Goal: Find specific page/section: Find specific page/section

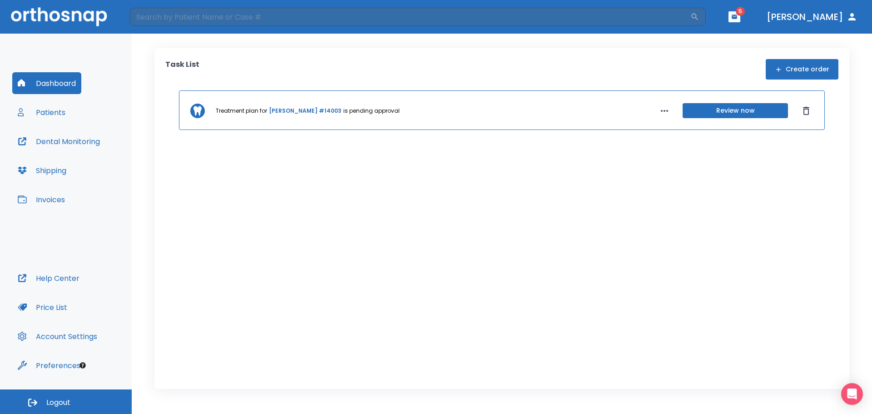
click at [45, 113] on button "Patients" at bounding box center [41, 112] width 59 height 22
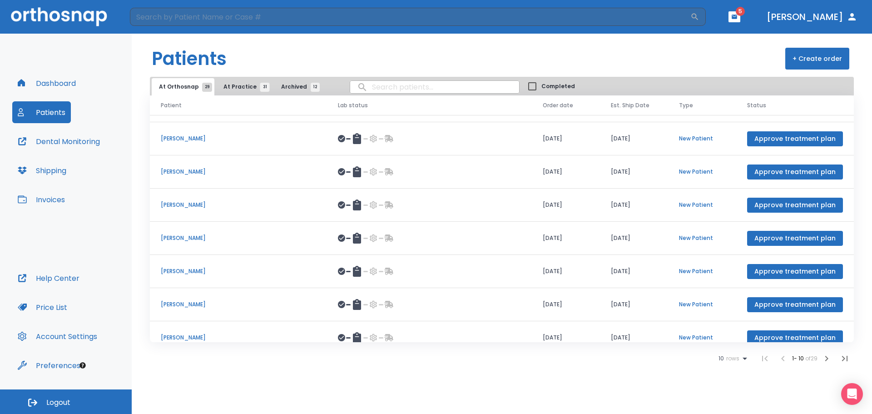
scroll to position [105, 0]
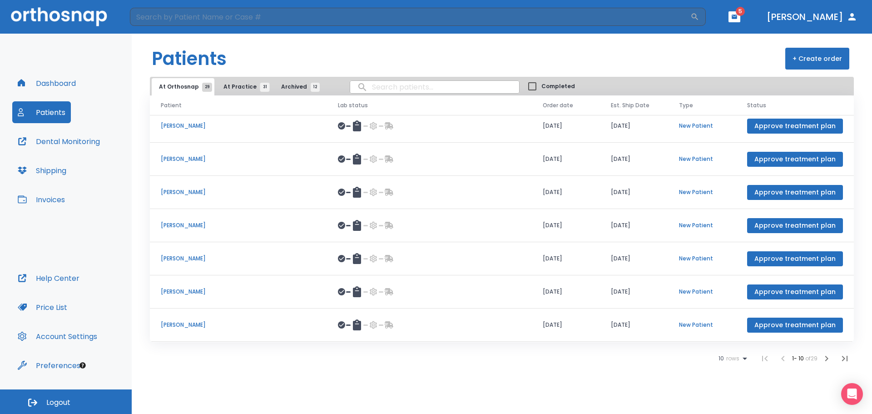
click at [395, 85] on input "search" at bounding box center [434, 87] width 169 height 18
type input "[PERSON_NAME]"
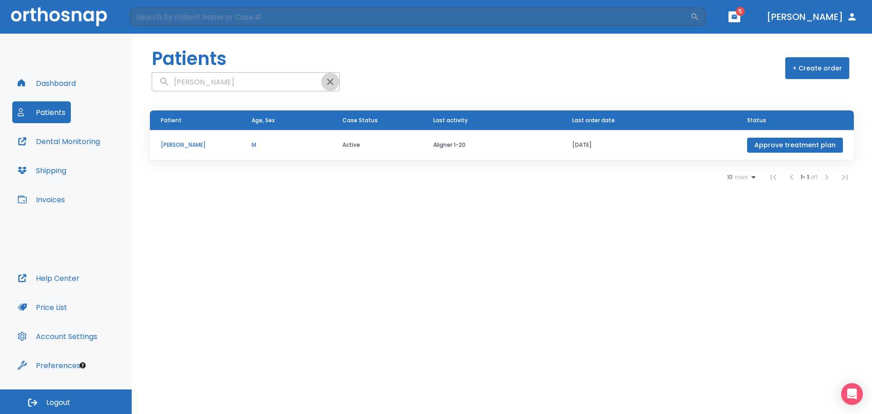
click at [325, 83] on icon "button" at bounding box center [330, 81] width 11 height 11
